Goal: Task Accomplishment & Management: Use online tool/utility

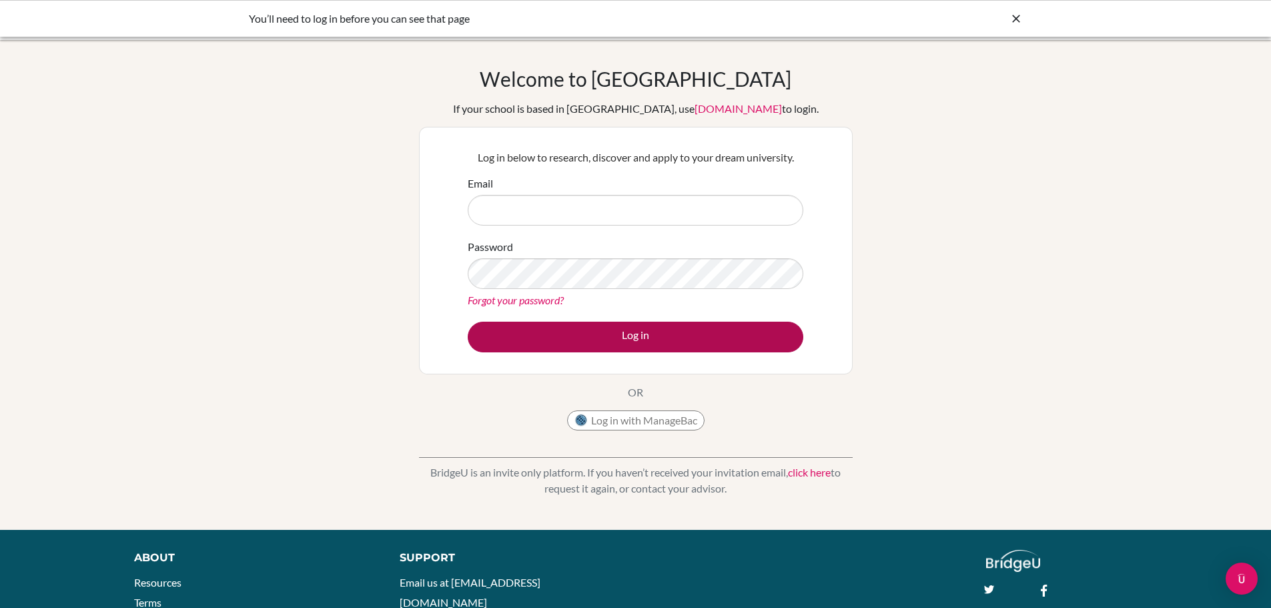
type input "lyoung@icsz.ch"
click at [679, 341] on button "Log in" at bounding box center [636, 337] width 336 height 31
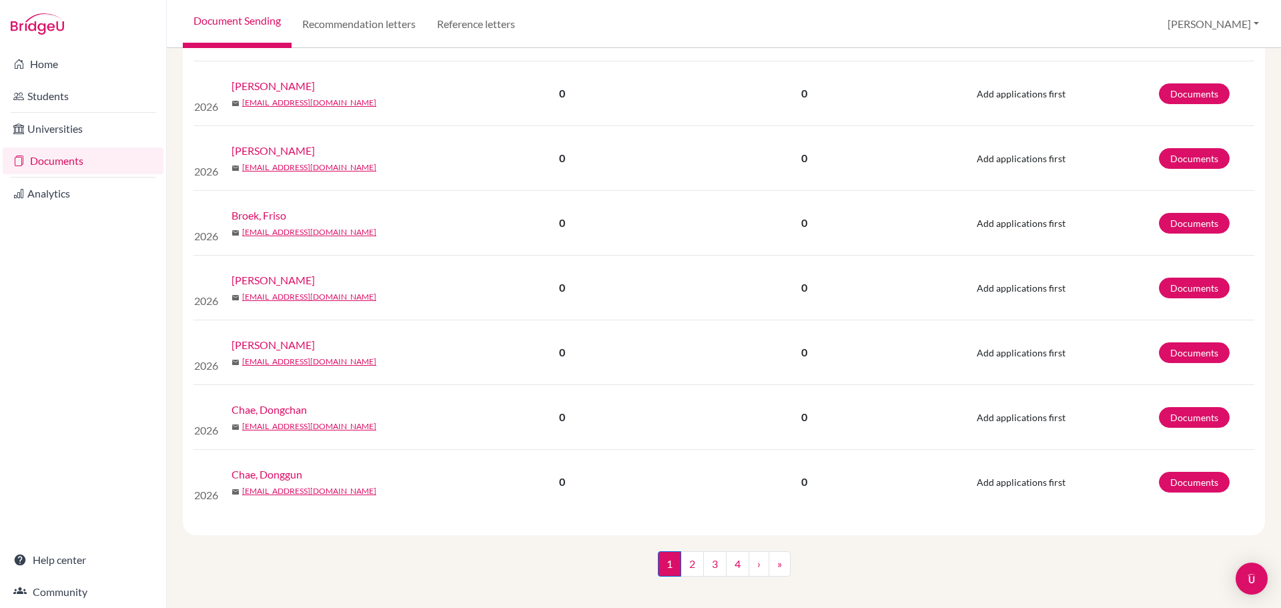
scroll to position [1486, 0]
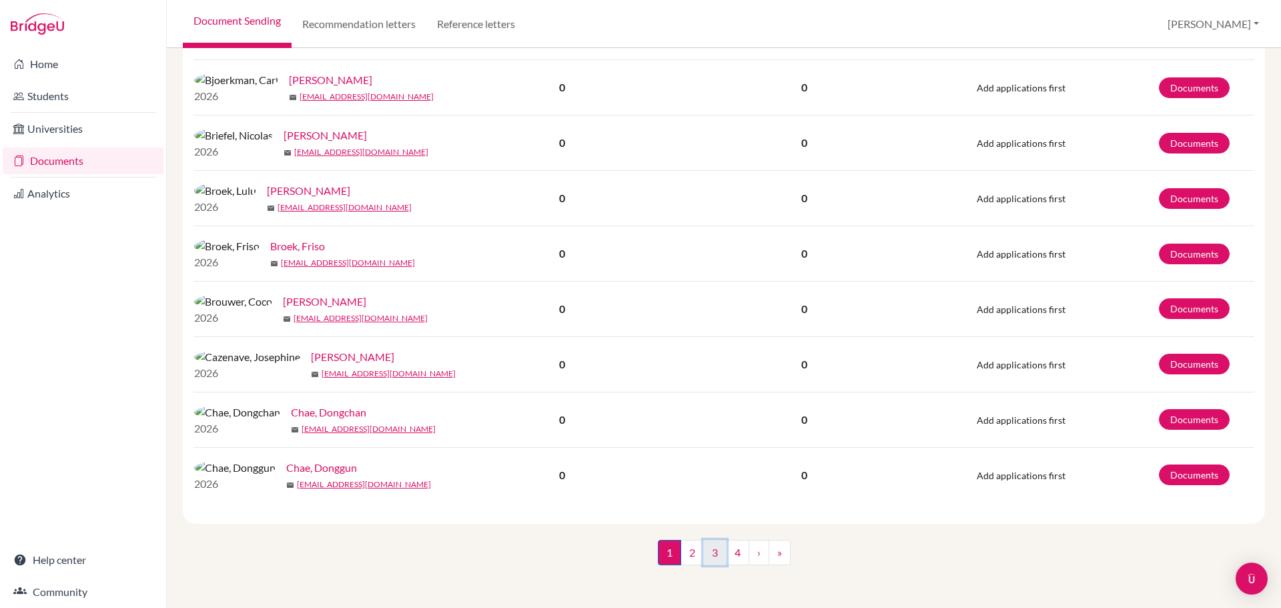
click at [713, 557] on link "3" at bounding box center [714, 552] width 23 height 25
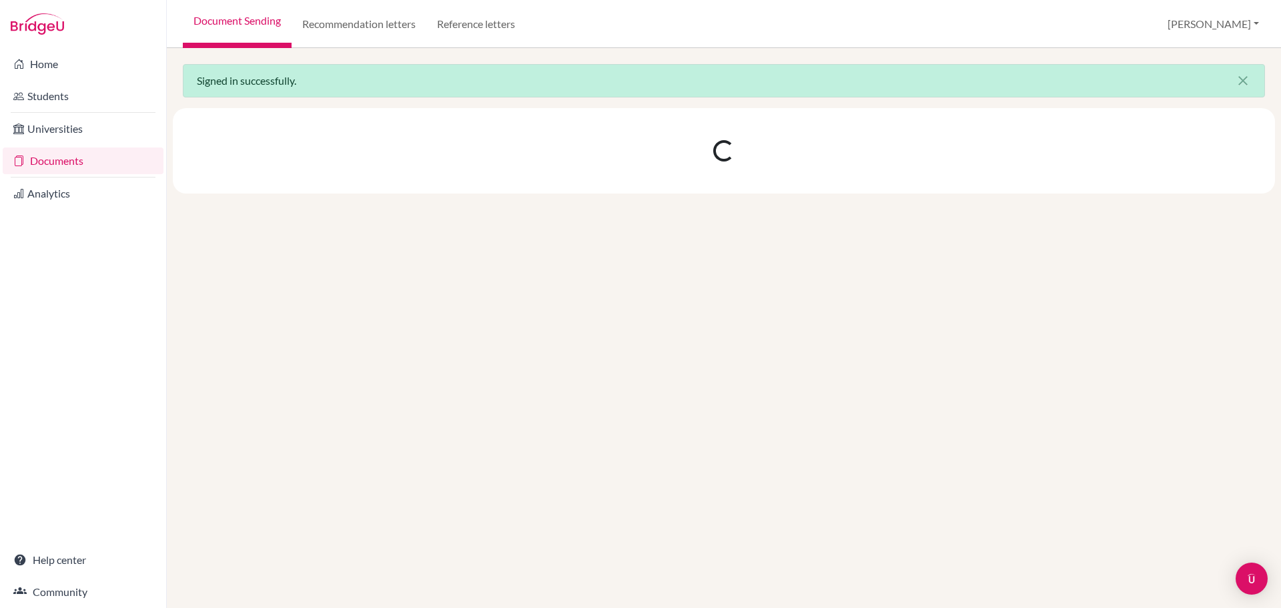
scroll to position [0, 0]
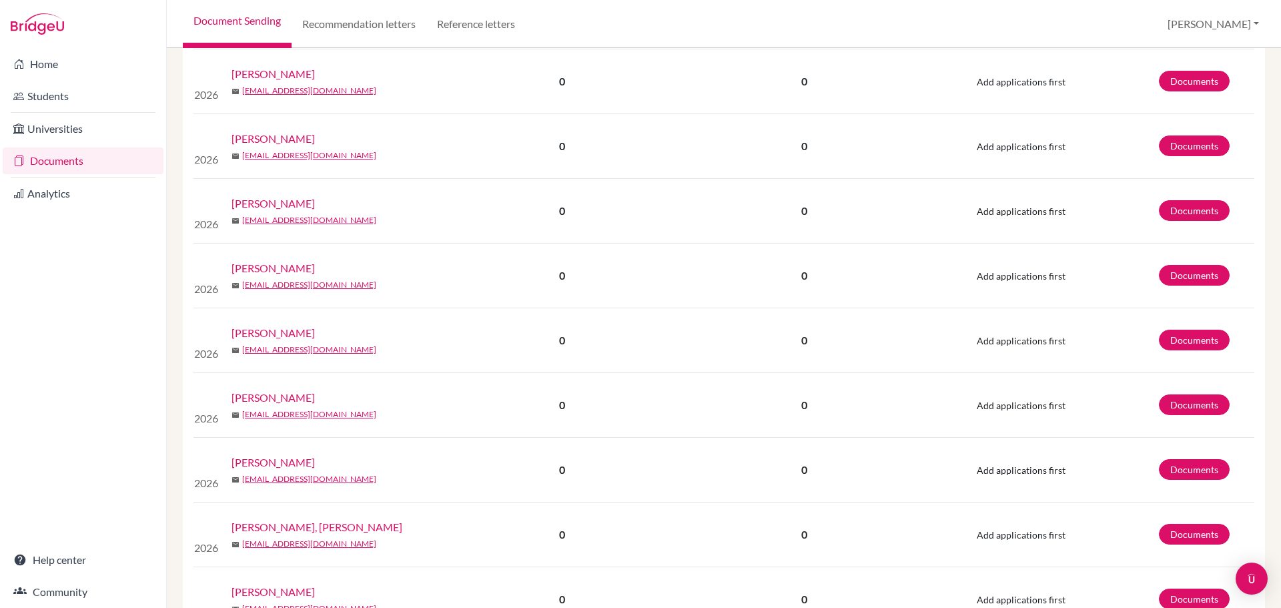
scroll to position [801, 0]
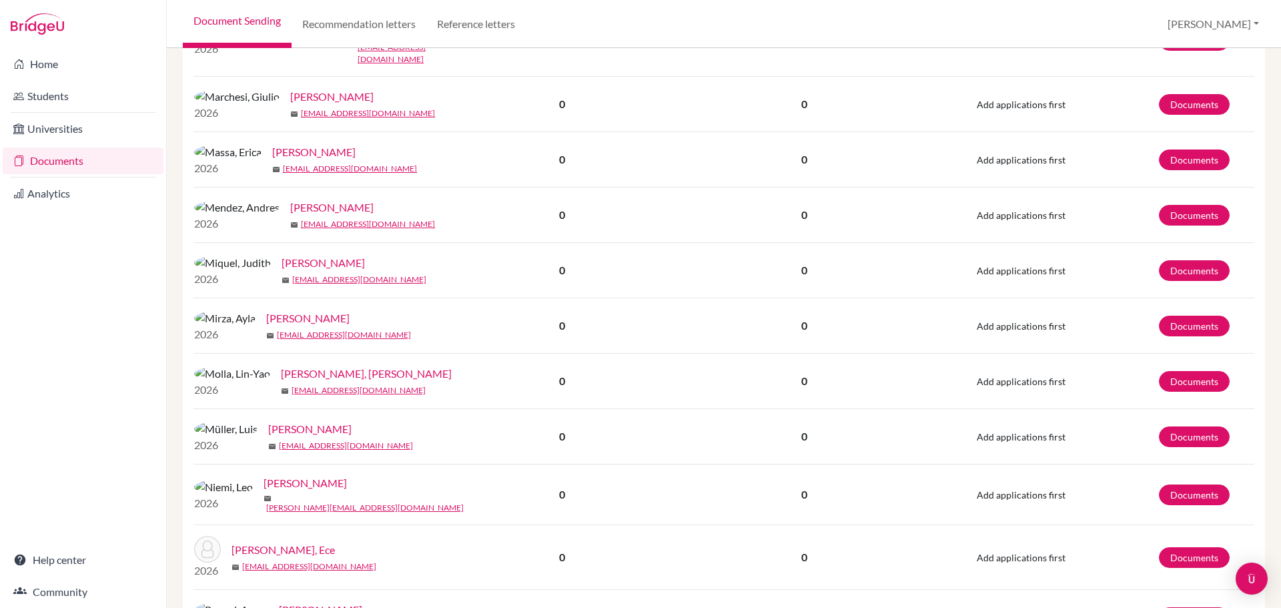
click at [266, 326] on link "[PERSON_NAME]" at bounding box center [307, 318] width 83 height 16
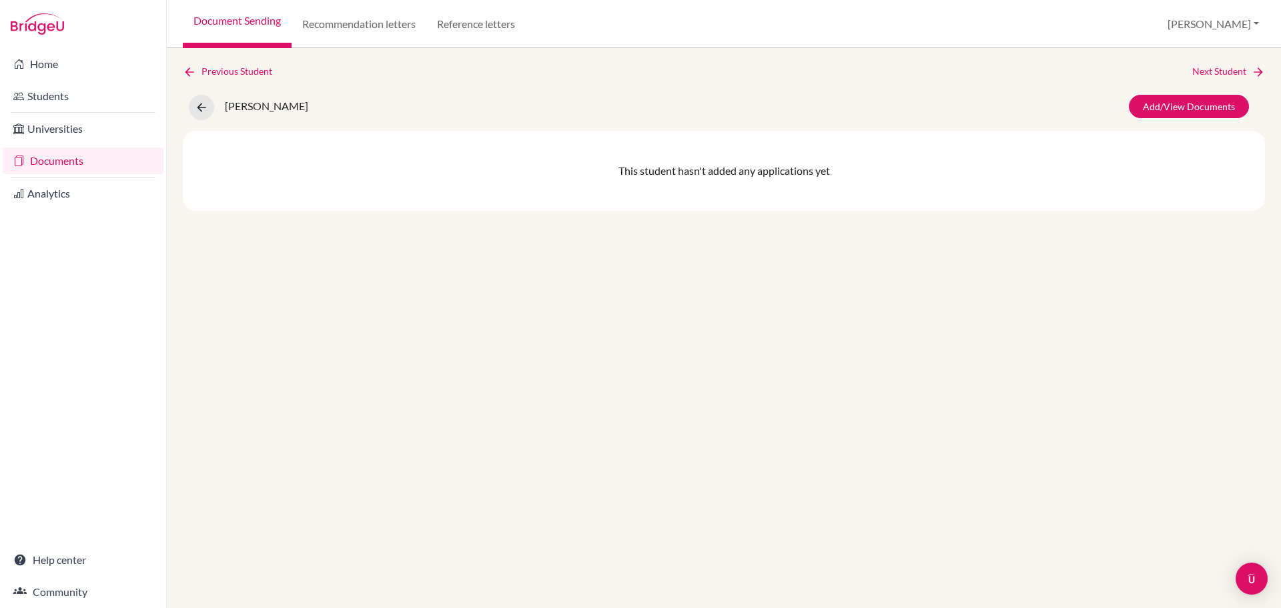
click at [220, 107] on img at bounding box center [220, 107] width 0 height 0
